Goal: Information Seeking & Learning: Learn about a topic

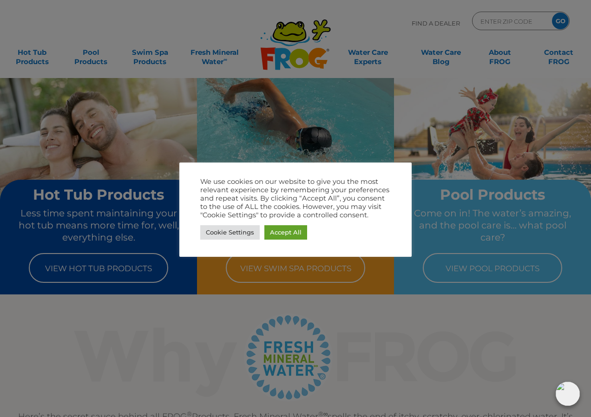
click at [278, 131] on div at bounding box center [295, 208] width 591 height 417
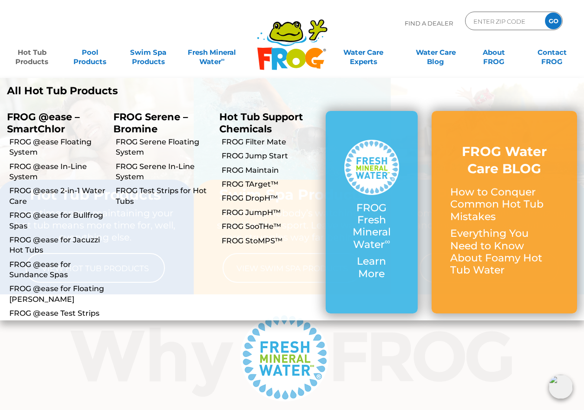
click at [20, 122] on p "FROG @ease – SmartChlor" at bounding box center [53, 122] width 93 height 23
click at [20, 139] on link "FROG @ease Floating System" at bounding box center [57, 147] width 97 height 21
